Goal: Ask a question: Seek information or help from site administrators or community

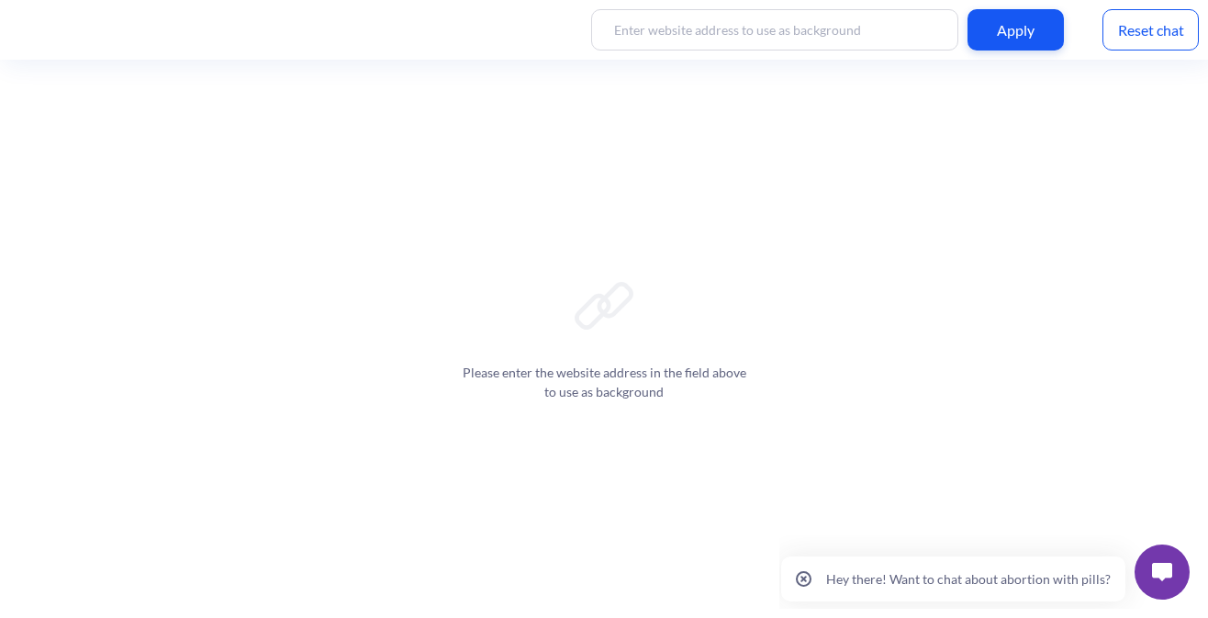
click at [839, 40] on input at bounding box center [774, 29] width 367 height 41
click at [1156, 571] on img at bounding box center [1162, 572] width 20 height 18
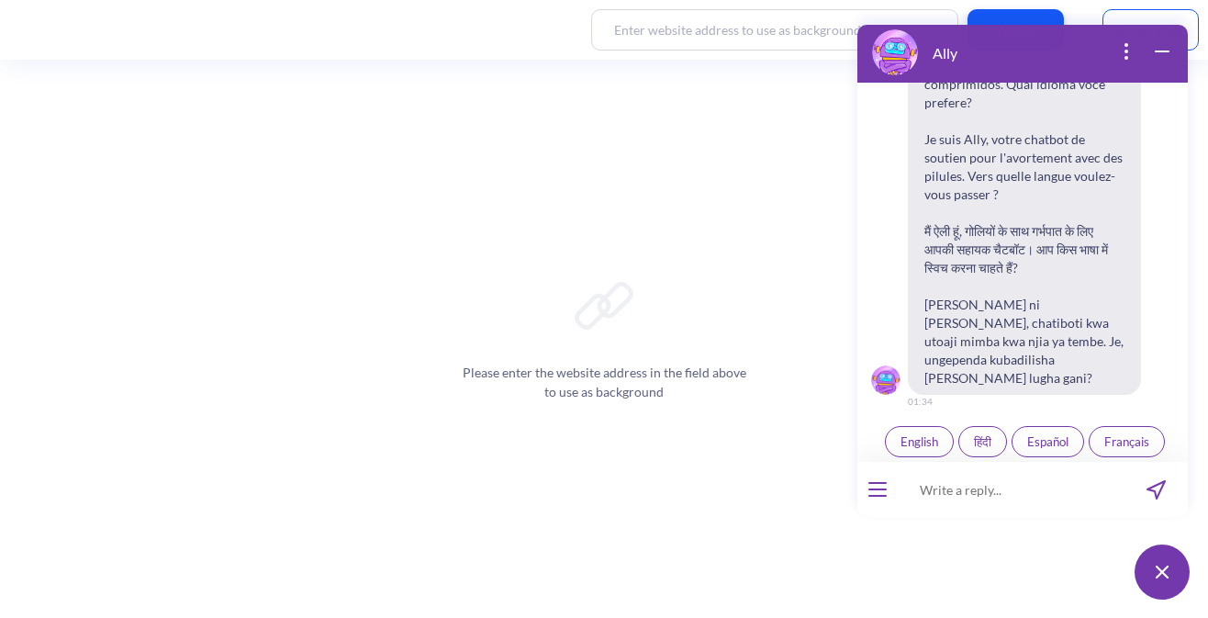
scroll to position [286, 0]
click at [1042, 432] on span "Español" at bounding box center [1048, 439] width 41 height 15
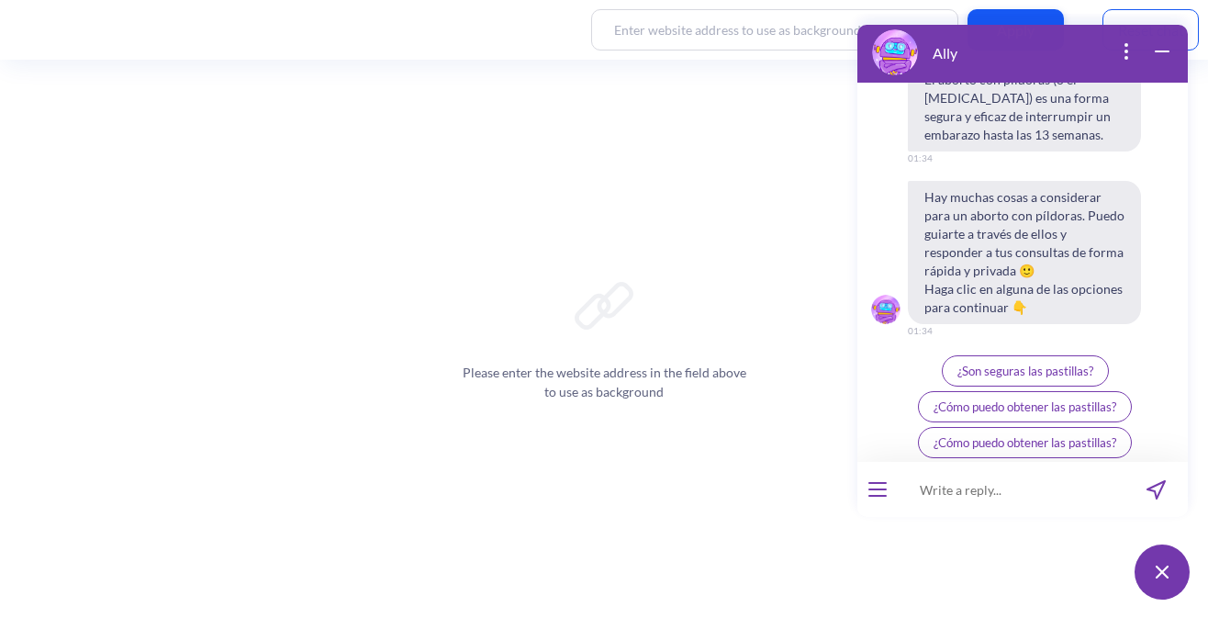
scroll to position [710, 0]
click at [999, 467] on span "Ally a Tu Lado" at bounding box center [1025, 474] width 73 height 15
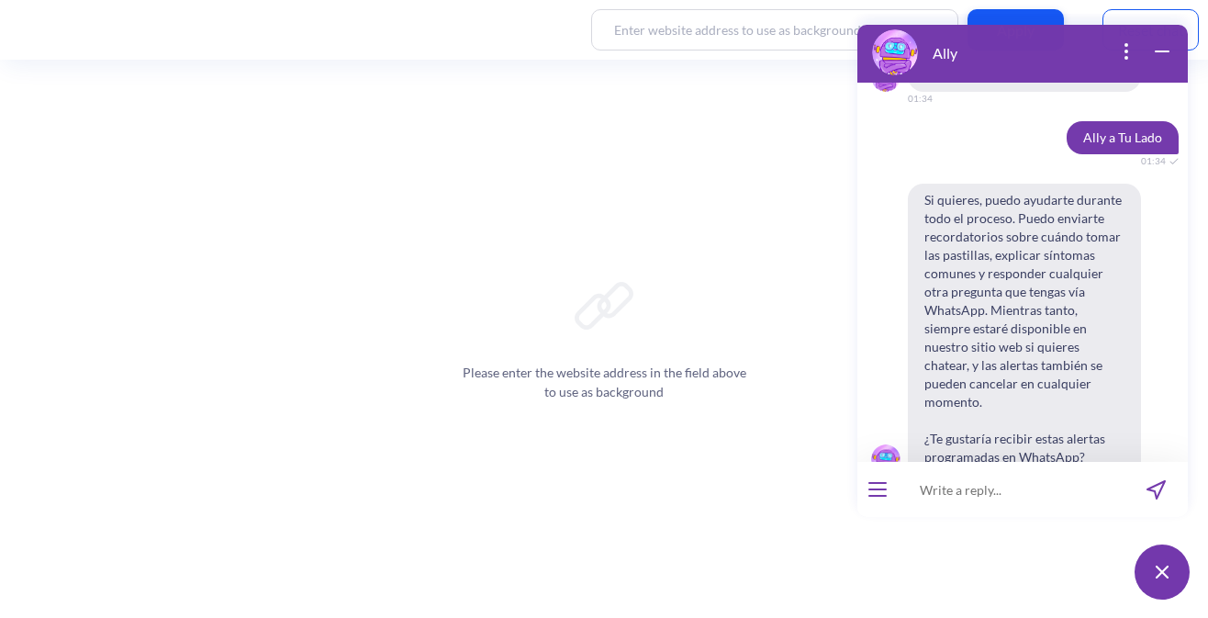
scroll to position [966, 0]
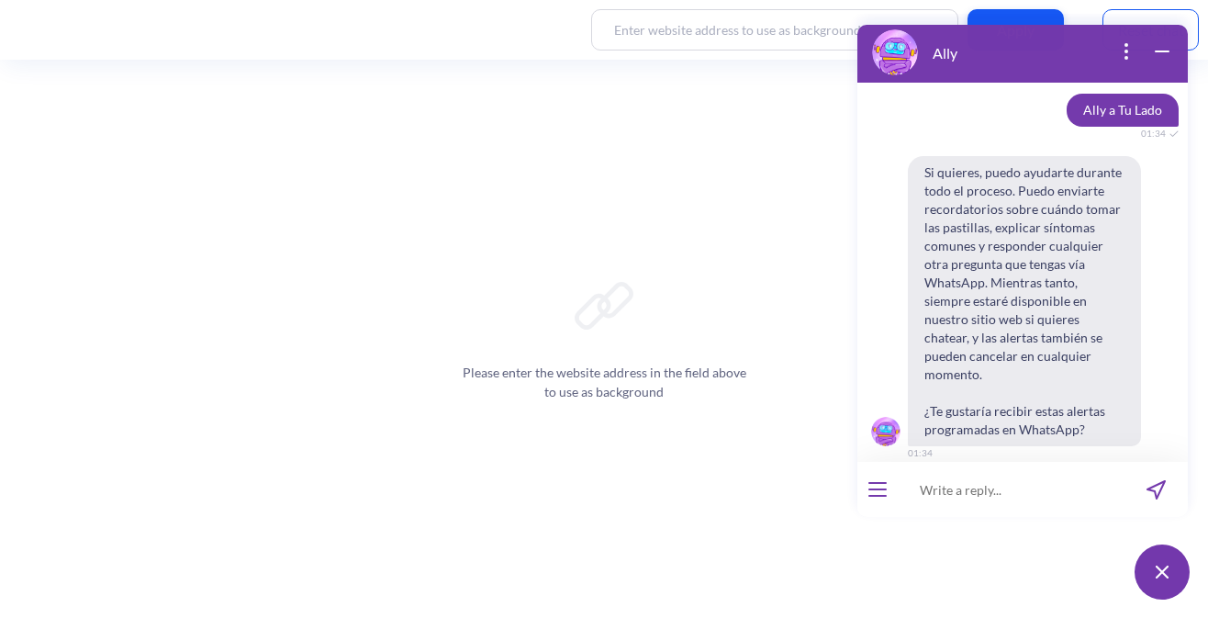
click at [1000, 478] on button "Sí" at bounding box center [1000, 493] width 40 height 31
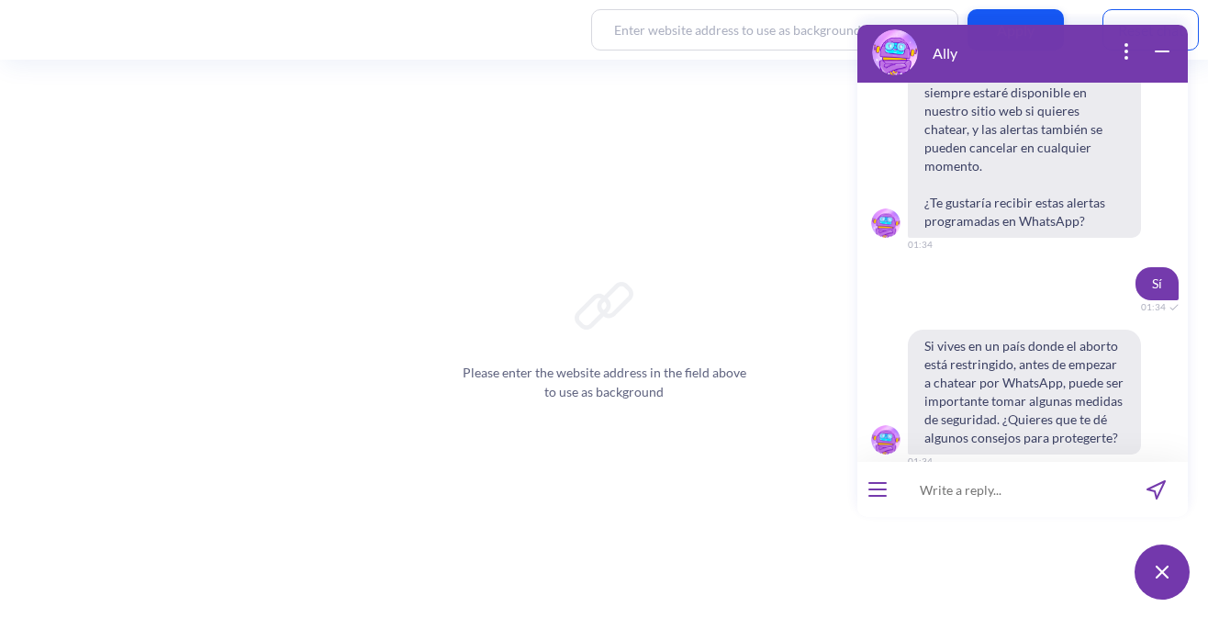
scroll to position [1183, 0]
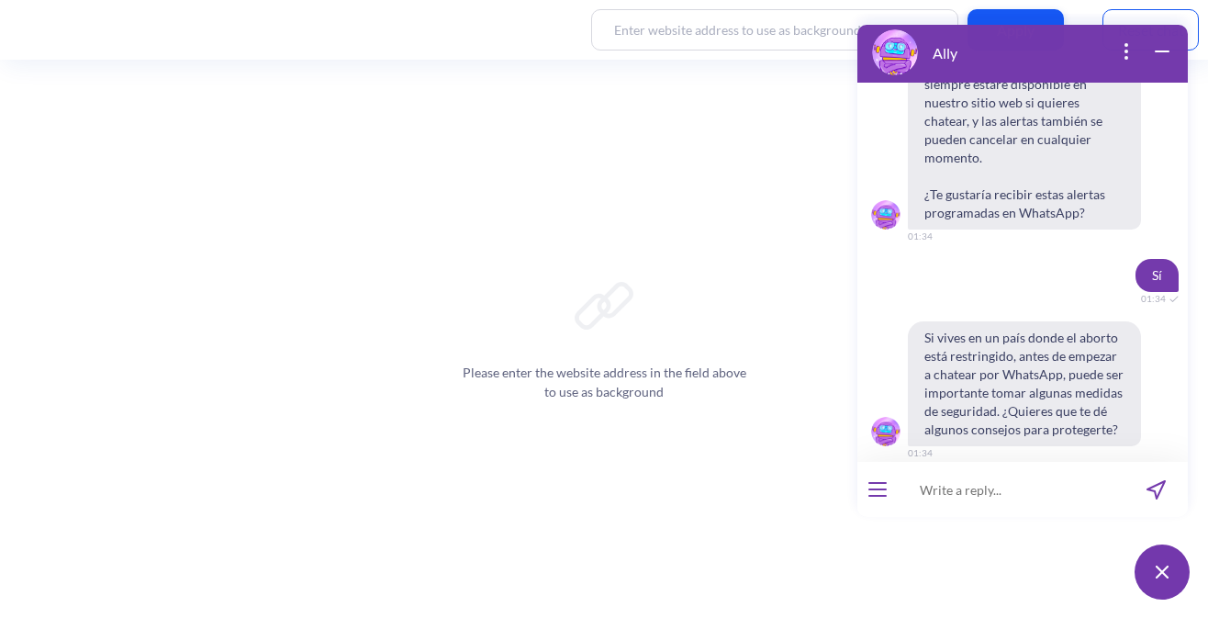
click at [1000, 478] on button "Sí" at bounding box center [1000, 493] width 40 height 31
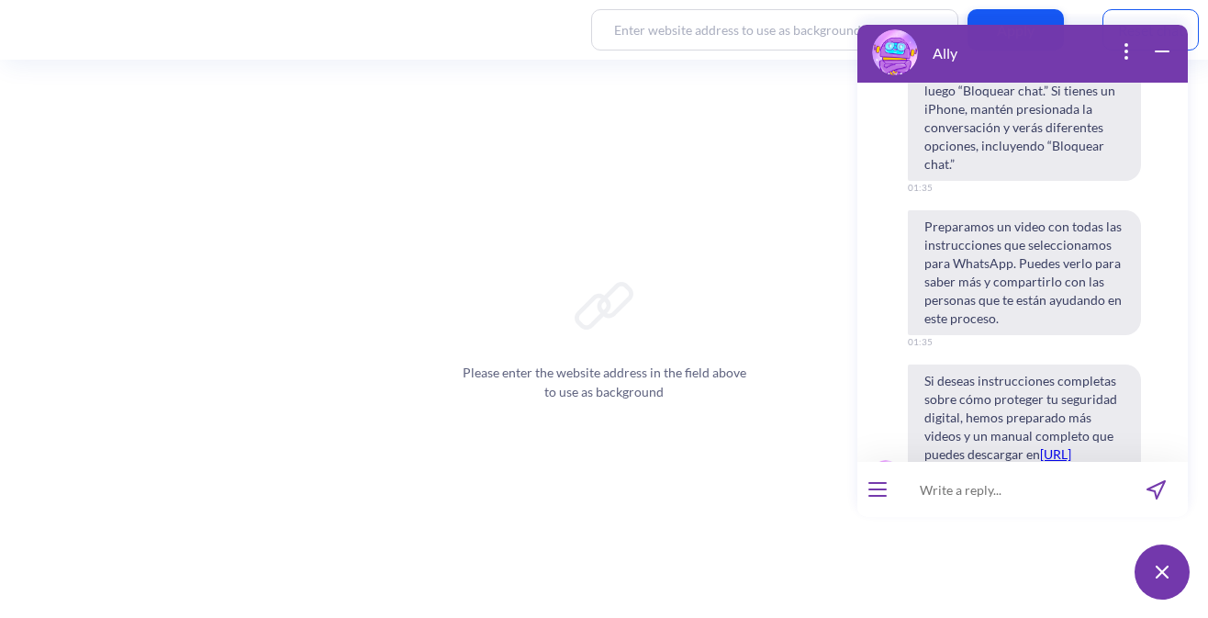
scroll to position [1837, 0]
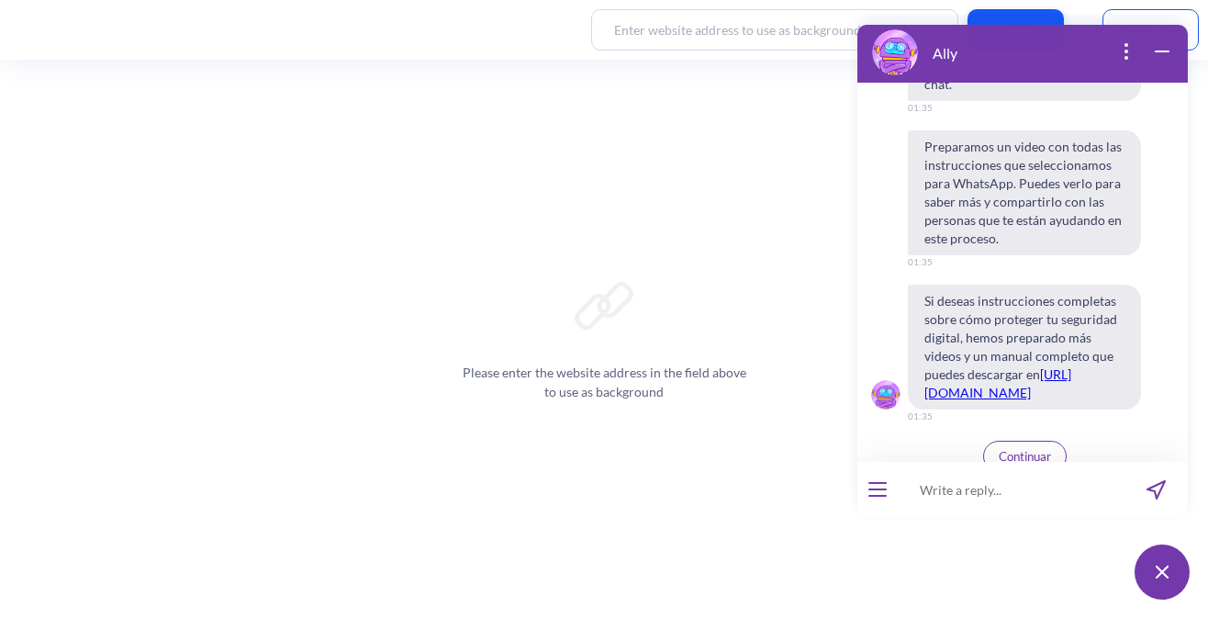
click at [1026, 451] on button "Continuar" at bounding box center [1026, 456] width 84 height 31
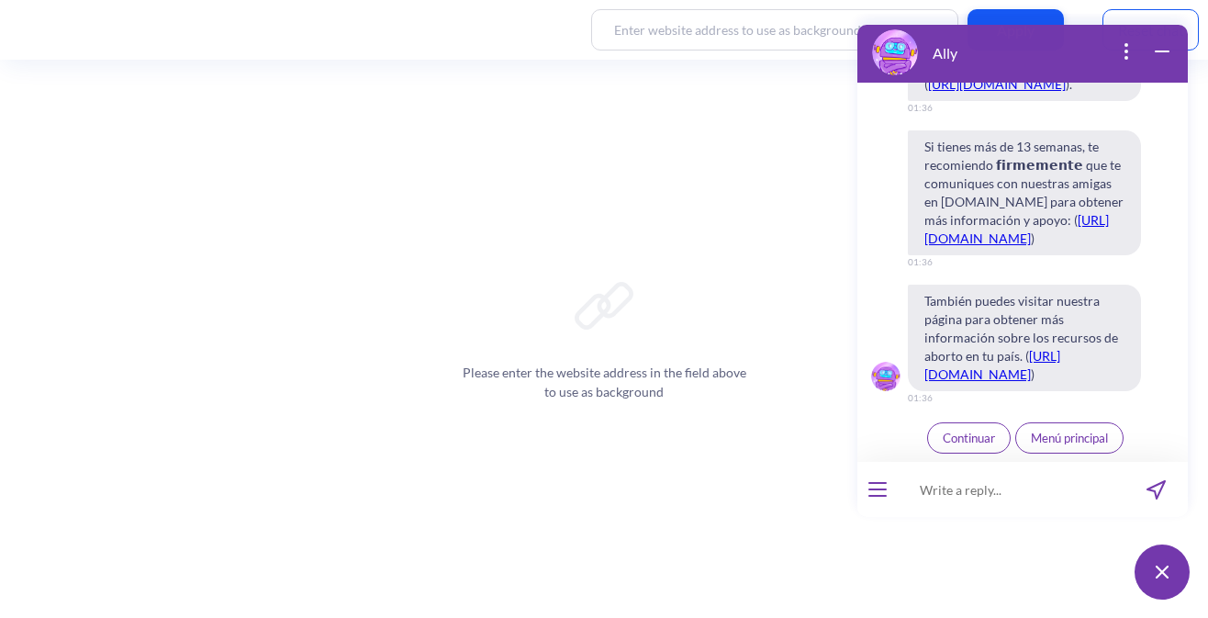
scroll to position [2909, 0]
click at [961, 434] on span "Continuar" at bounding box center [969, 438] width 52 height 15
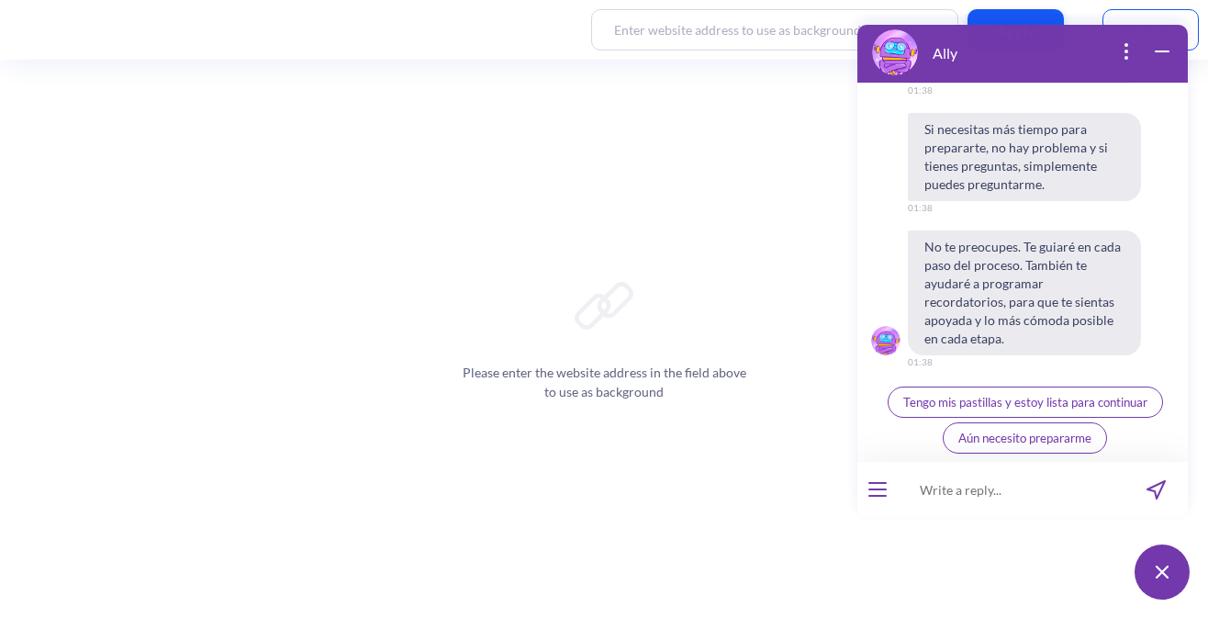
scroll to position [3797, 0]
click at [1090, 400] on span "Tengo mis pastillas y estoy lista para continuar" at bounding box center [1026, 402] width 244 height 15
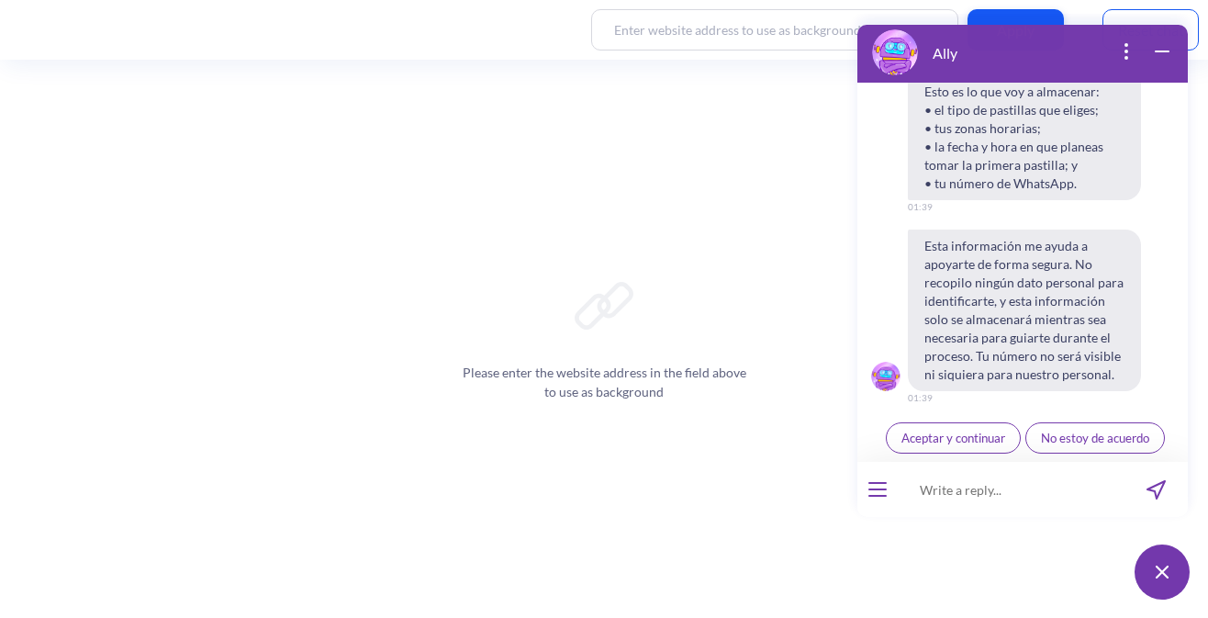
scroll to position [4206, 0]
click at [984, 433] on span "Aceptar y continuar" at bounding box center [954, 438] width 104 height 15
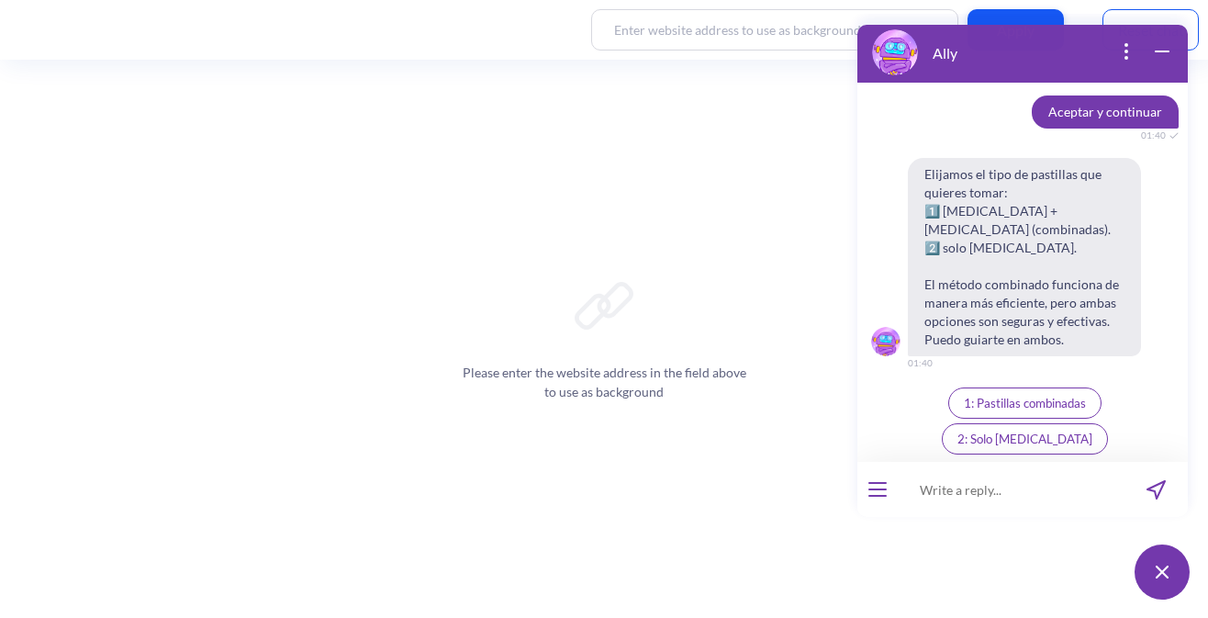
scroll to position [4496, 0]
click at [1068, 438] on span "2: Solo [MEDICAL_DATA]" at bounding box center [1025, 438] width 135 height 15
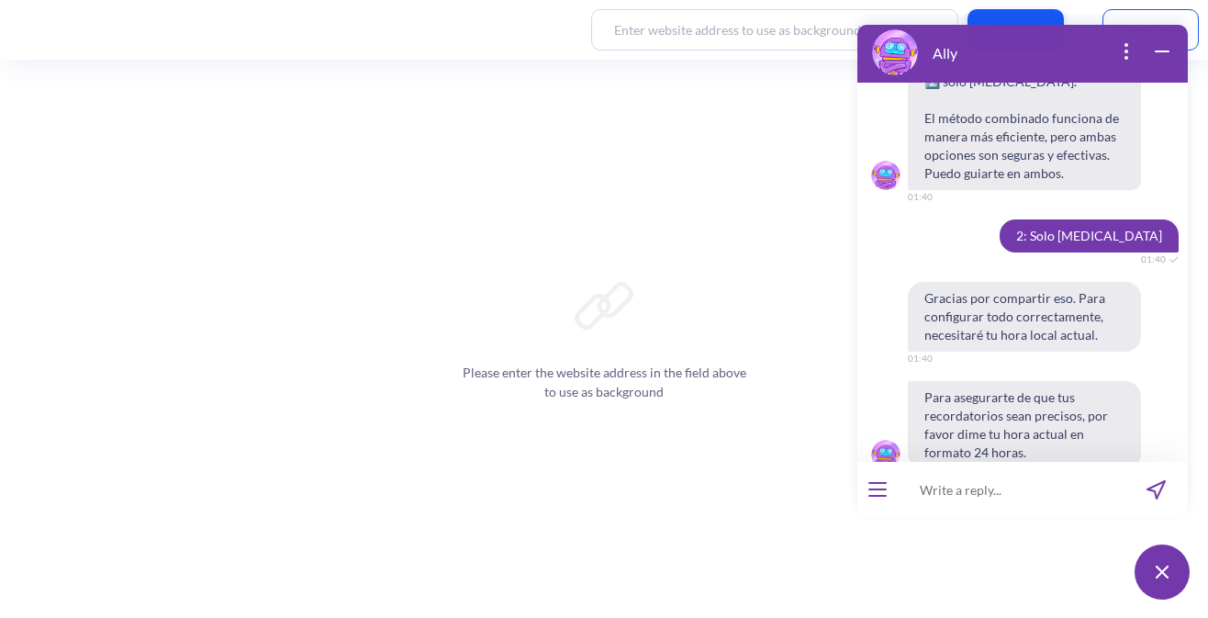
scroll to position [4739, 0]
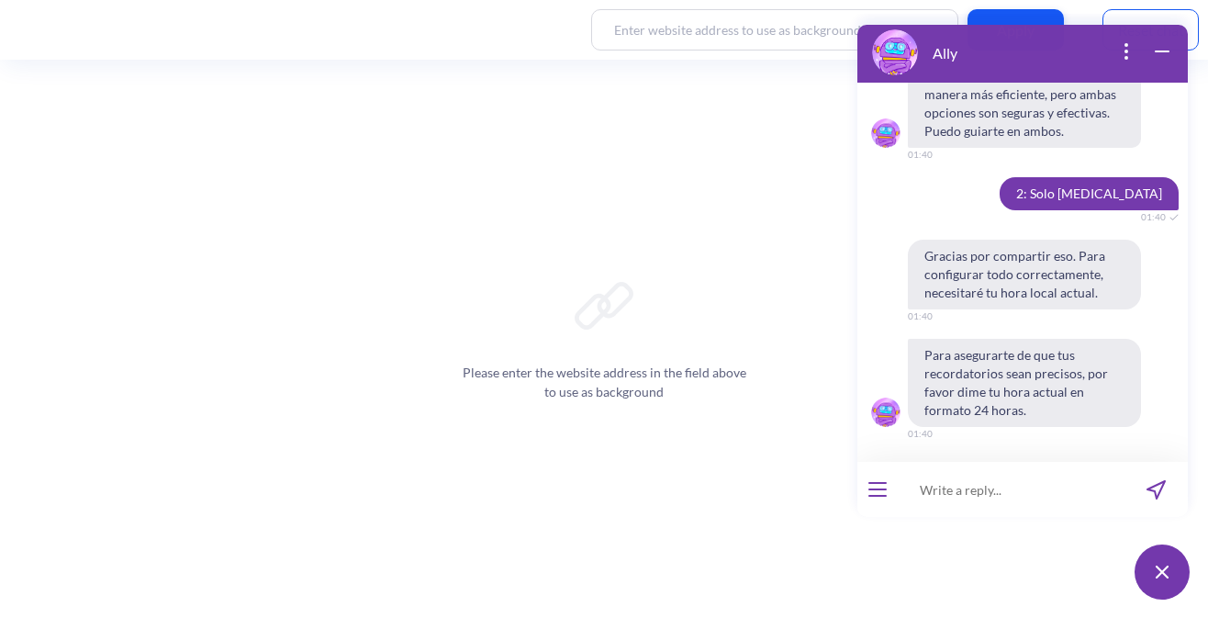
click at [1034, 493] on input at bounding box center [1011, 489] width 227 height 55
type input "13:40"
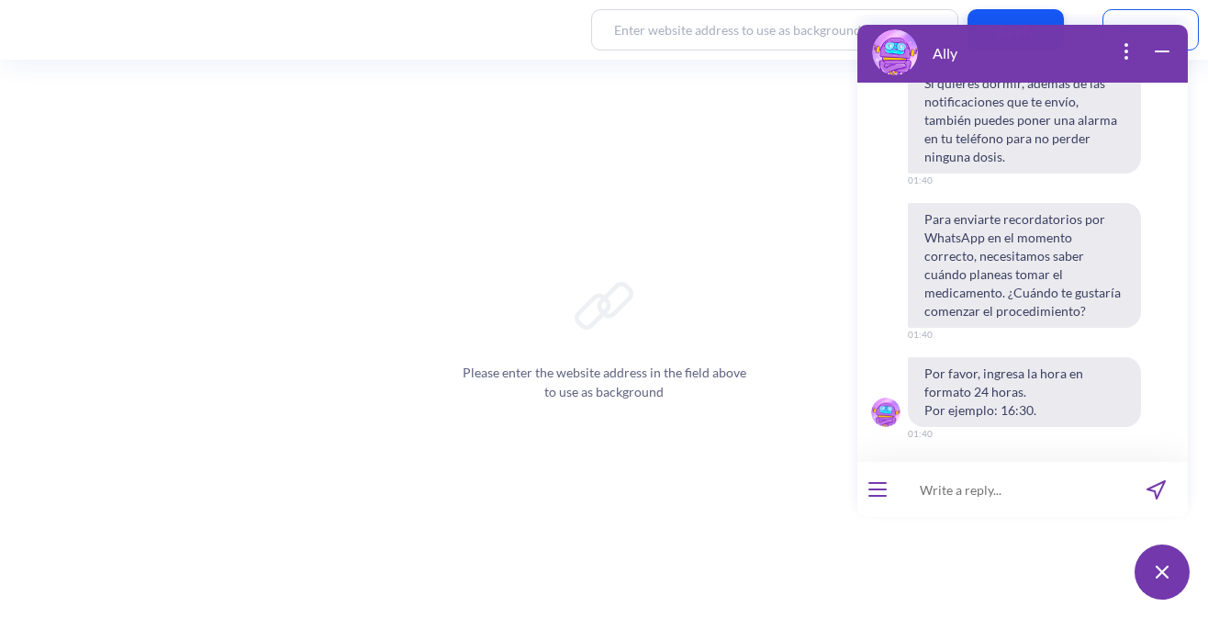
scroll to position [5430, 0]
type input "10:00 del manana"
click at [992, 490] on input "10:00 del manana" at bounding box center [1011, 489] width 227 height 55
click at [997, 492] on input "10:00 del manana" at bounding box center [1011, 489] width 227 height 55
click at [1005, 492] on input "10:00 del manana" at bounding box center [1011, 489] width 227 height 55
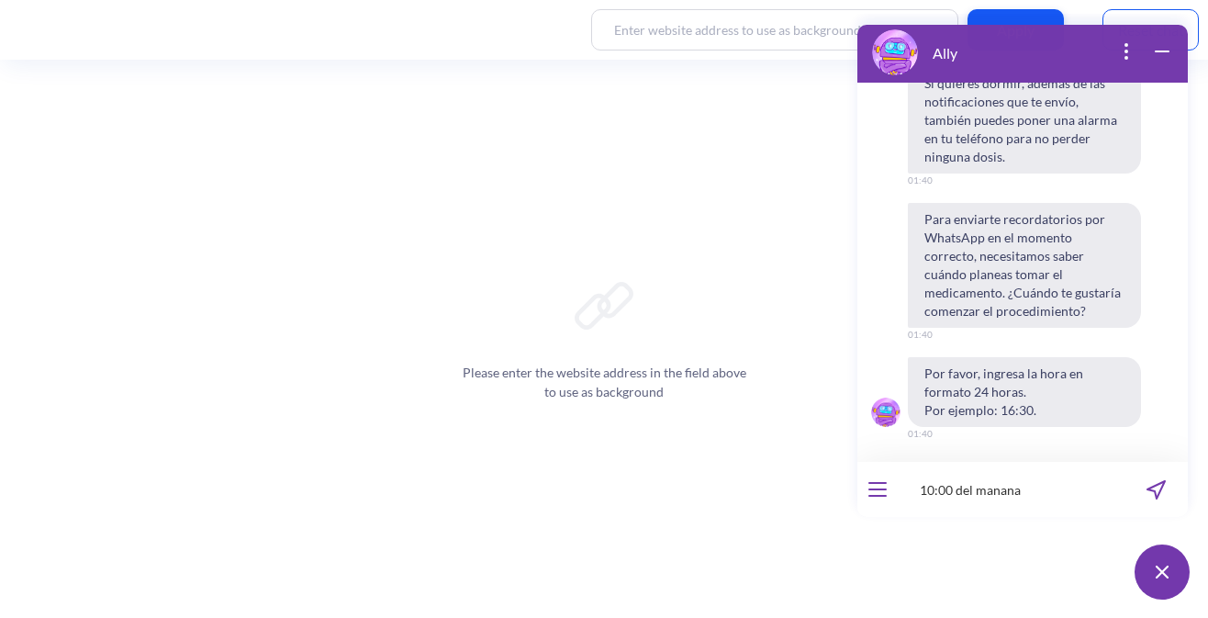
click at [994, 490] on input "10:00 del manana" at bounding box center [1011, 489] width 227 height 55
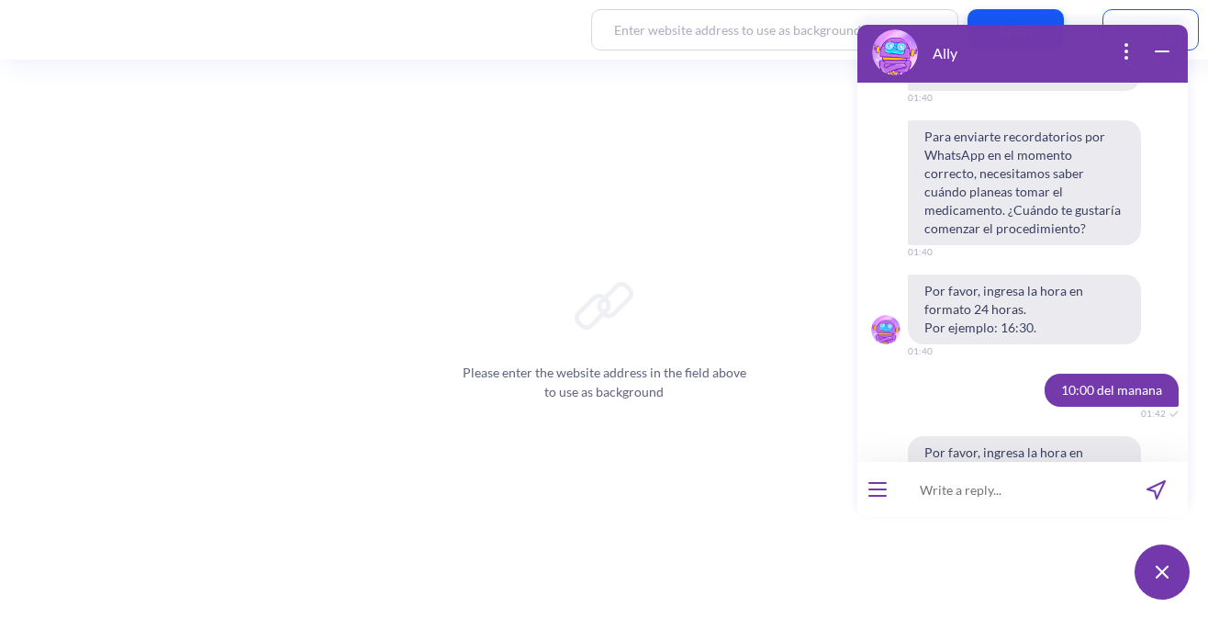
scroll to position [5592, 0]
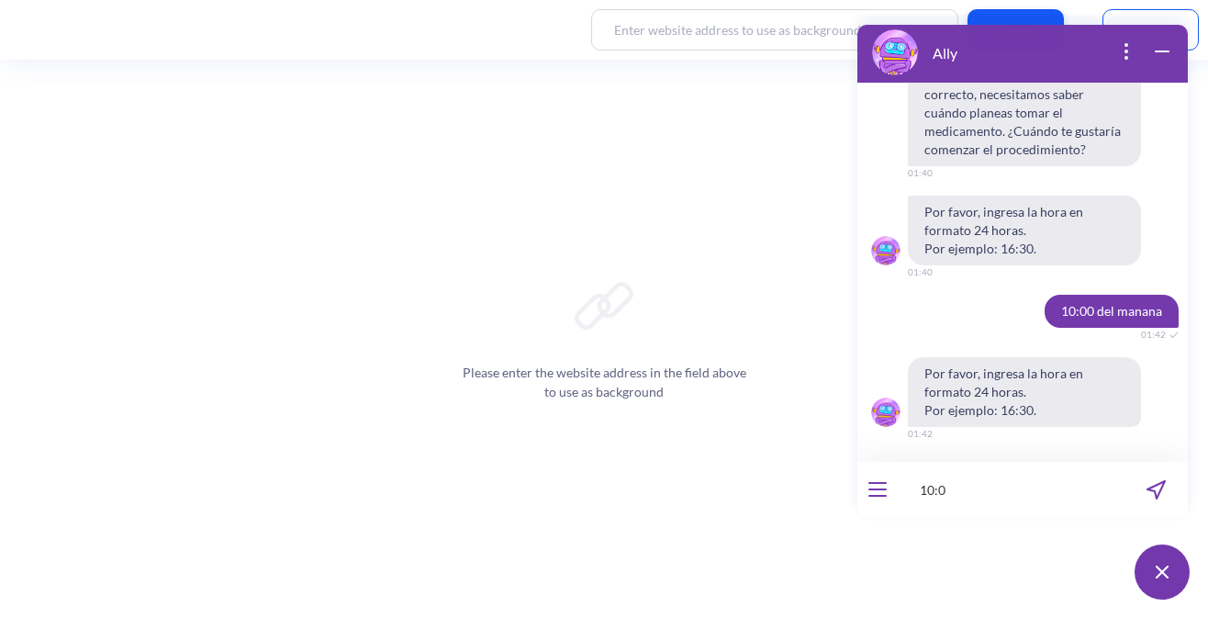
type input "10:00"
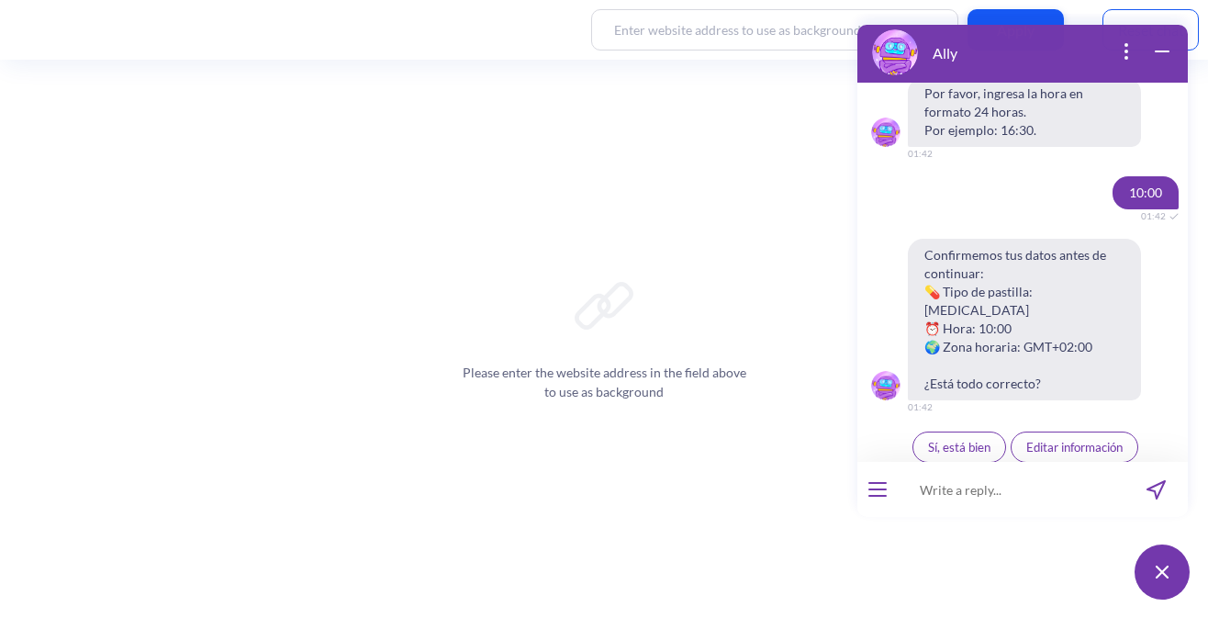
scroll to position [5863, 0]
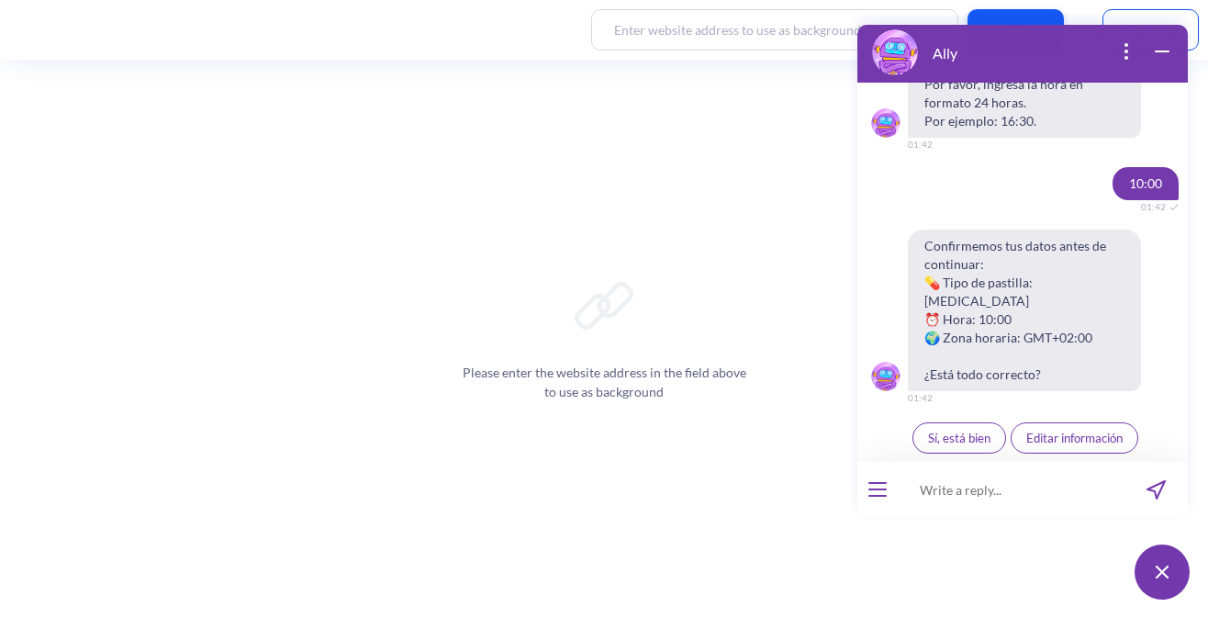
click at [983, 499] on input at bounding box center [1011, 489] width 227 height 55
type input "no se mi zona horaria, como lo busco?"
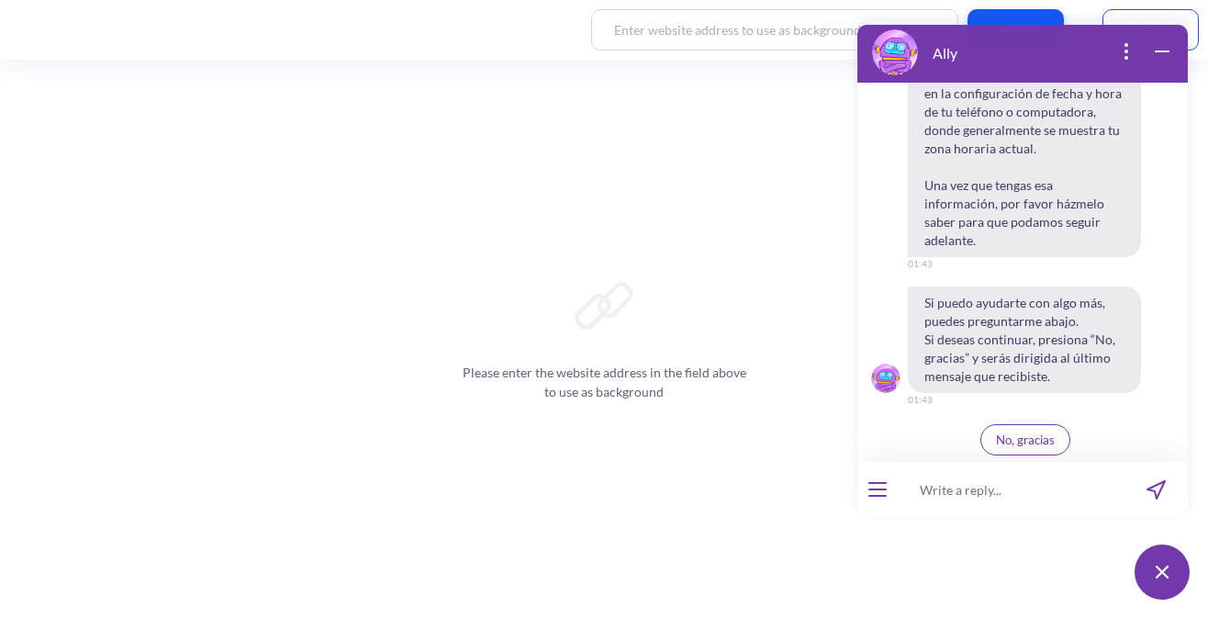
scroll to position [6436, 0]
click at [996, 442] on span "No, gracias" at bounding box center [1025, 438] width 59 height 15
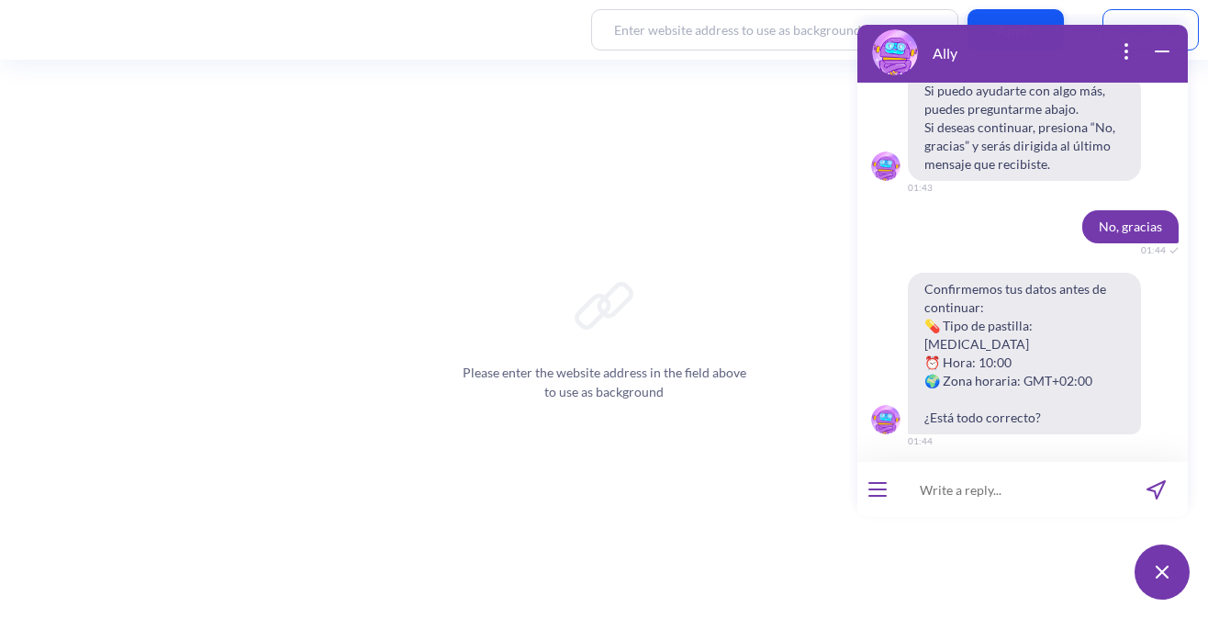
scroll to position [6671, 0]
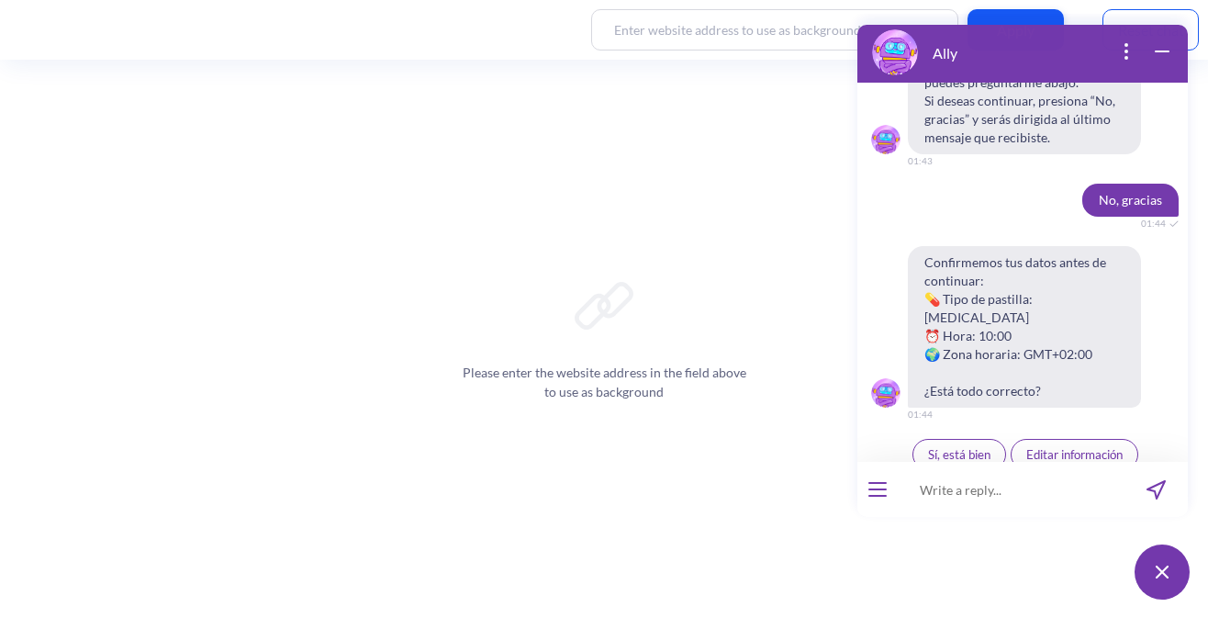
click at [967, 447] on span "Sí, está bien" at bounding box center [959, 454] width 62 height 15
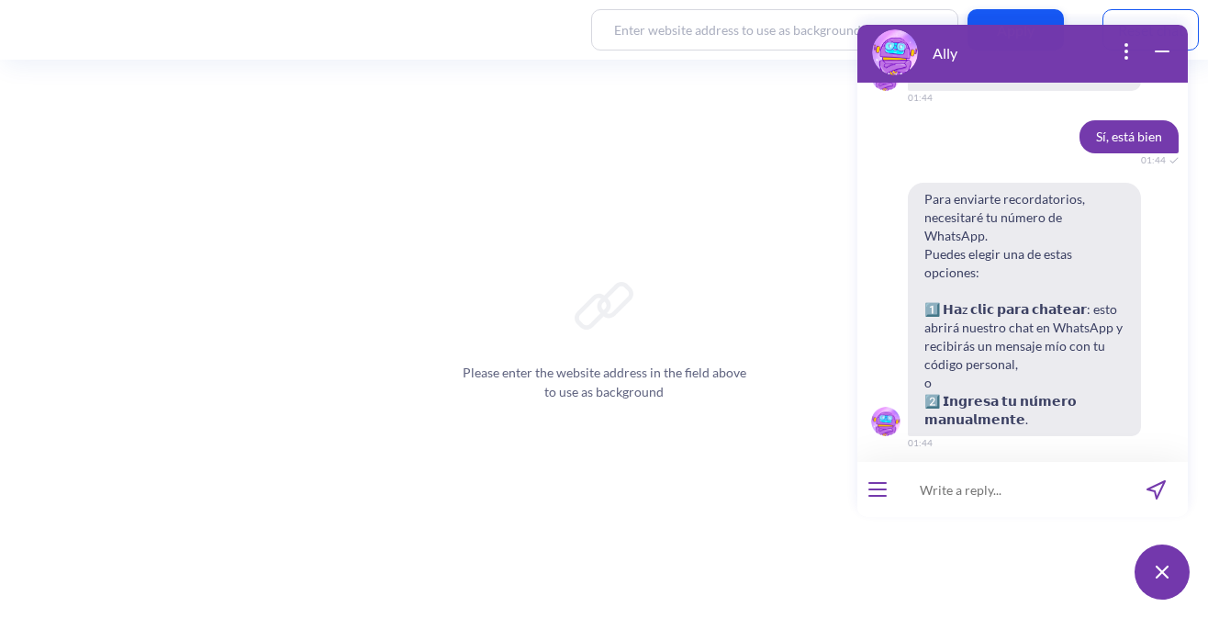
scroll to position [7033, 0]
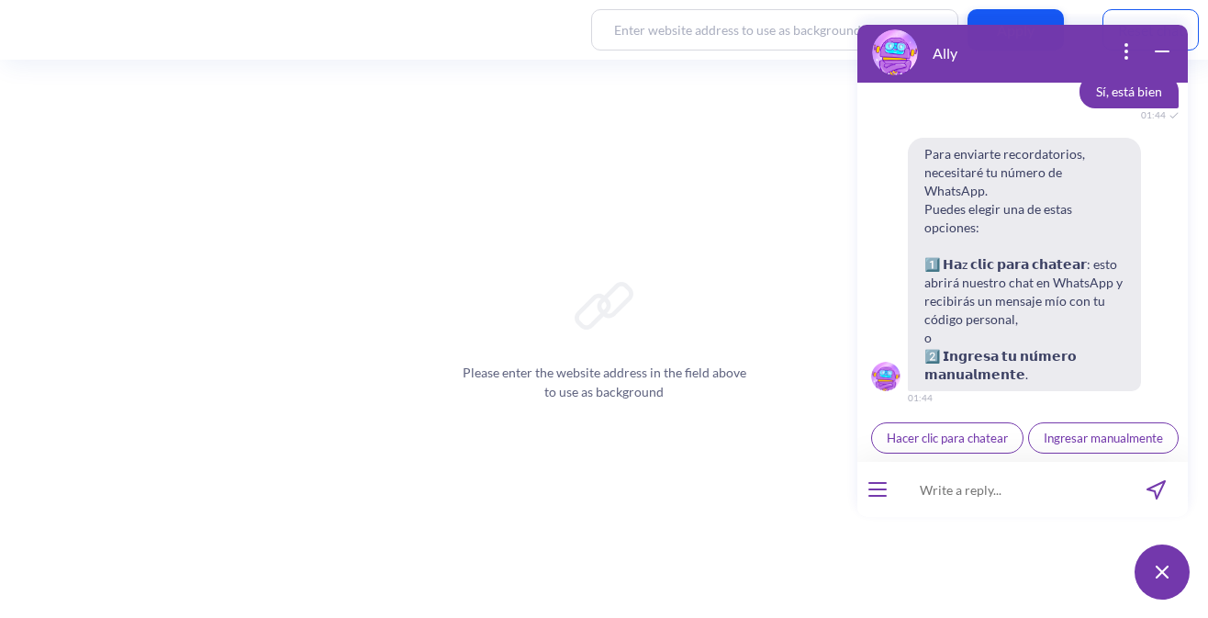
click at [970, 431] on span "Hacer clic para chatear" at bounding box center [947, 438] width 121 height 15
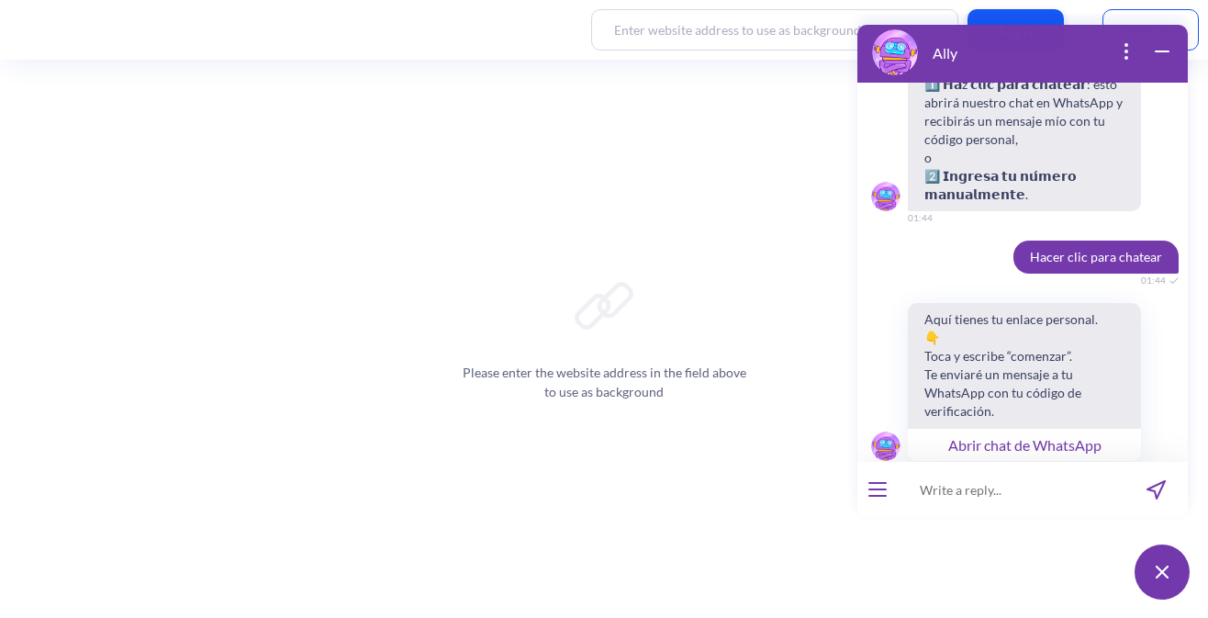
scroll to position [7230, 0]
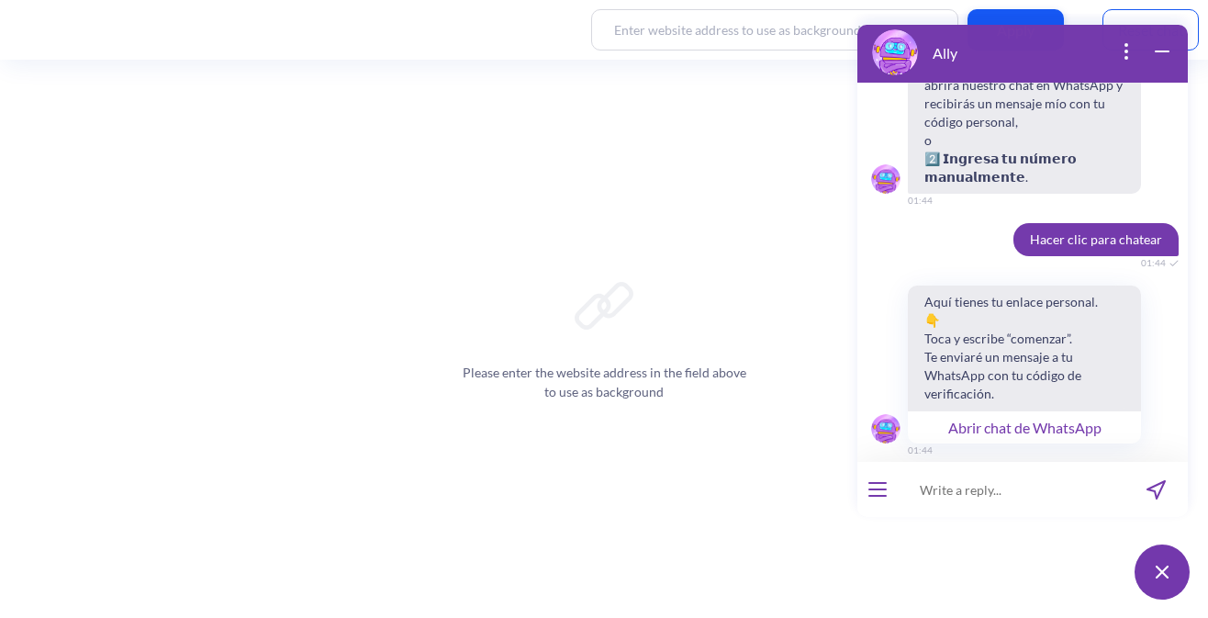
click at [1035, 483] on span "Continuar" at bounding box center [1025, 490] width 52 height 15
click at [1010, 410] on button "Abrir chat de WhatsApp" at bounding box center [1024, 426] width 233 height 33
click at [968, 483] on input at bounding box center [1011, 489] width 227 height 55
paste input "752595"
type input "752595"
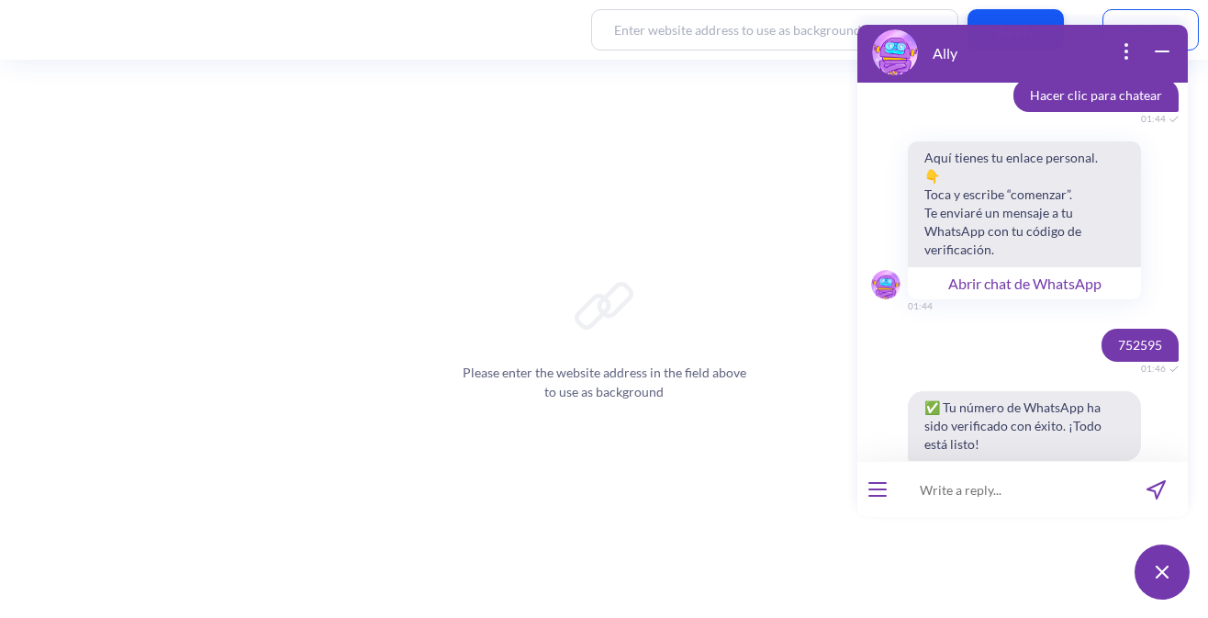
scroll to position [7454, 0]
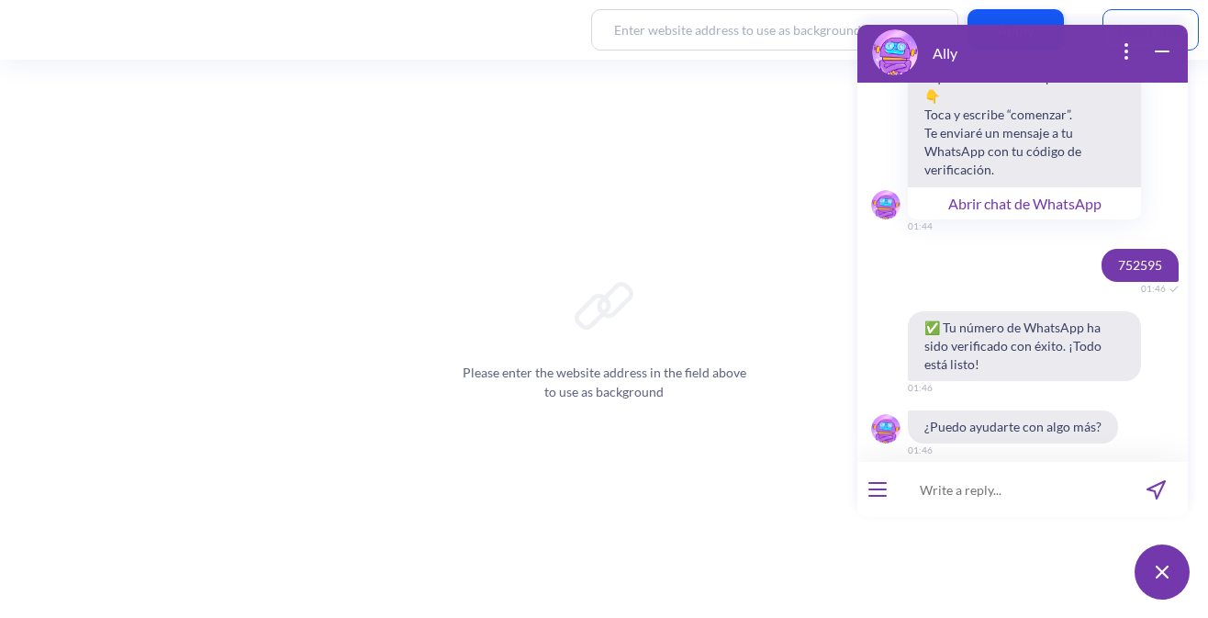
click at [957, 484] on input at bounding box center [1011, 489] width 227 height 55
type input "y ahora que hago?"
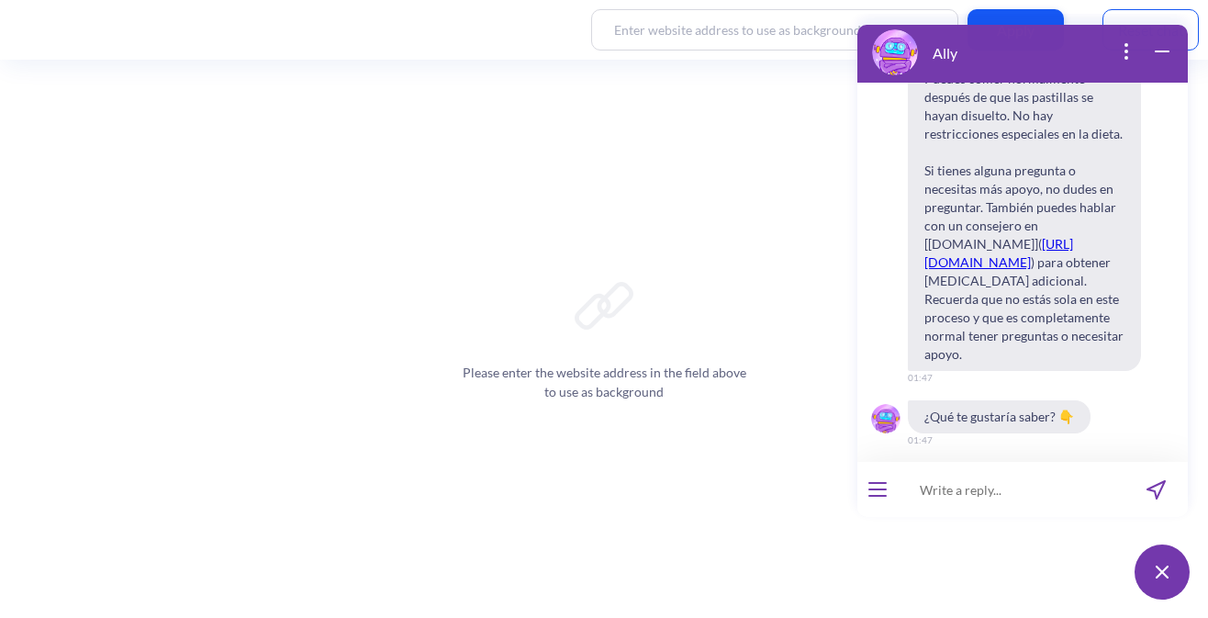
scroll to position [8686, 0]
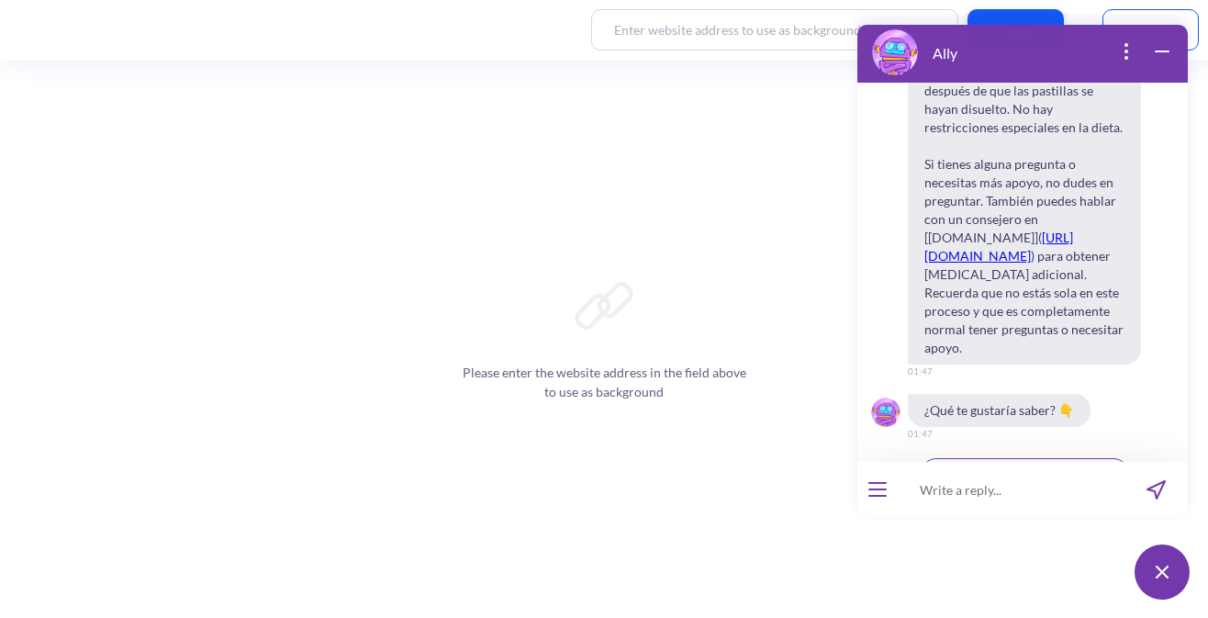
click at [1021, 493] on input at bounding box center [1011, 489] width 227 height 55
type input "tengo miedo"
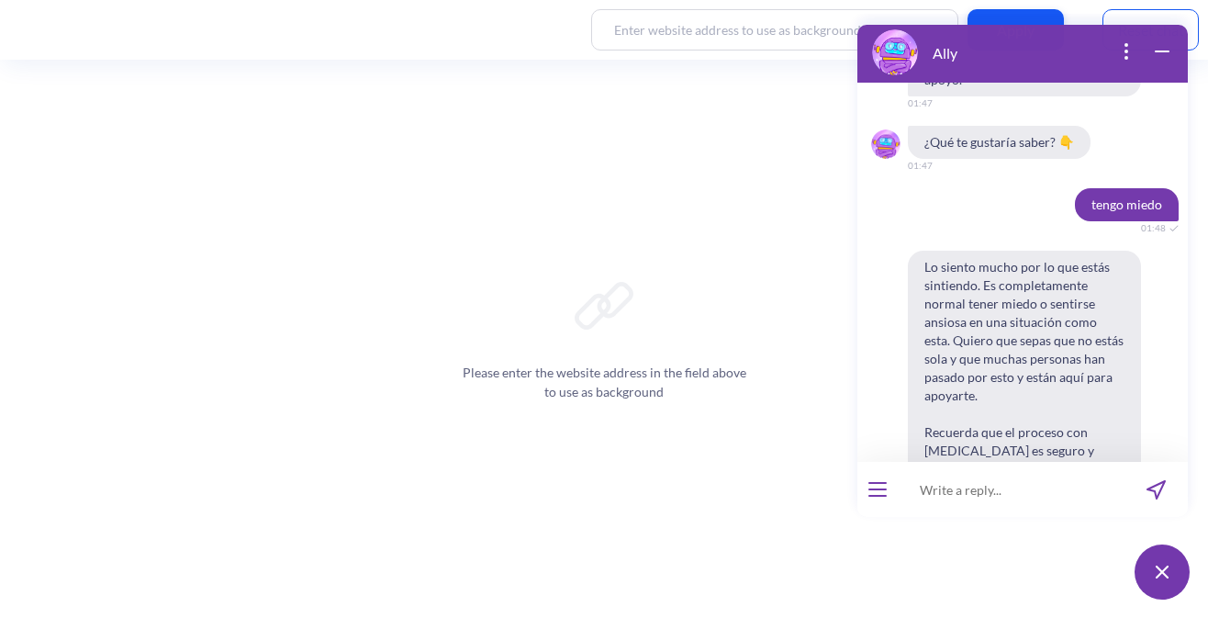
scroll to position [8908, 0]
